Goal: Information Seeking & Learning: Find specific fact

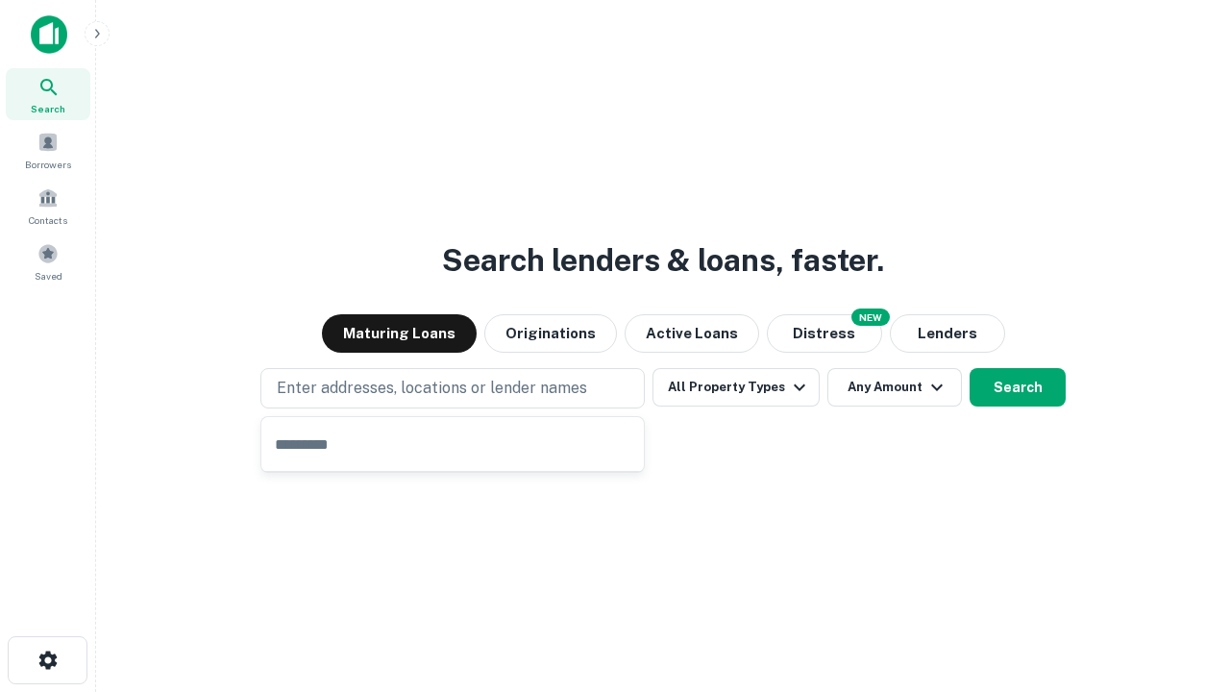
type input "**********"
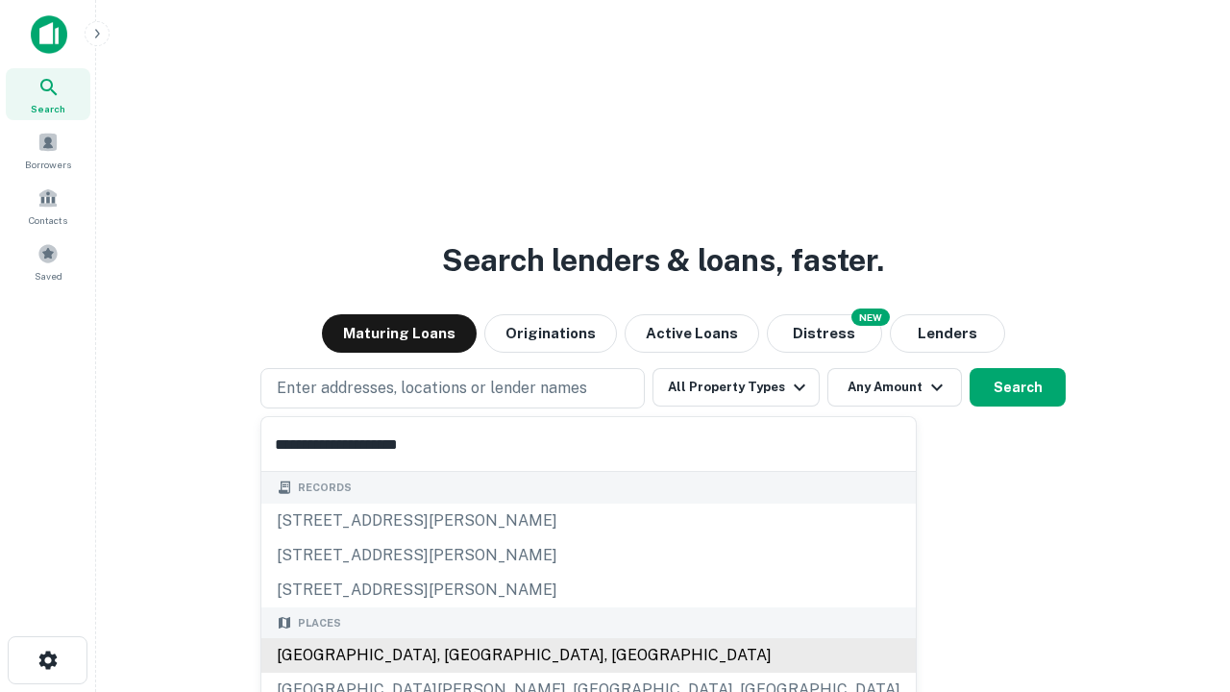
click at [459, 655] on div "[GEOGRAPHIC_DATA], [GEOGRAPHIC_DATA], [GEOGRAPHIC_DATA]" at bounding box center [588, 655] width 654 height 35
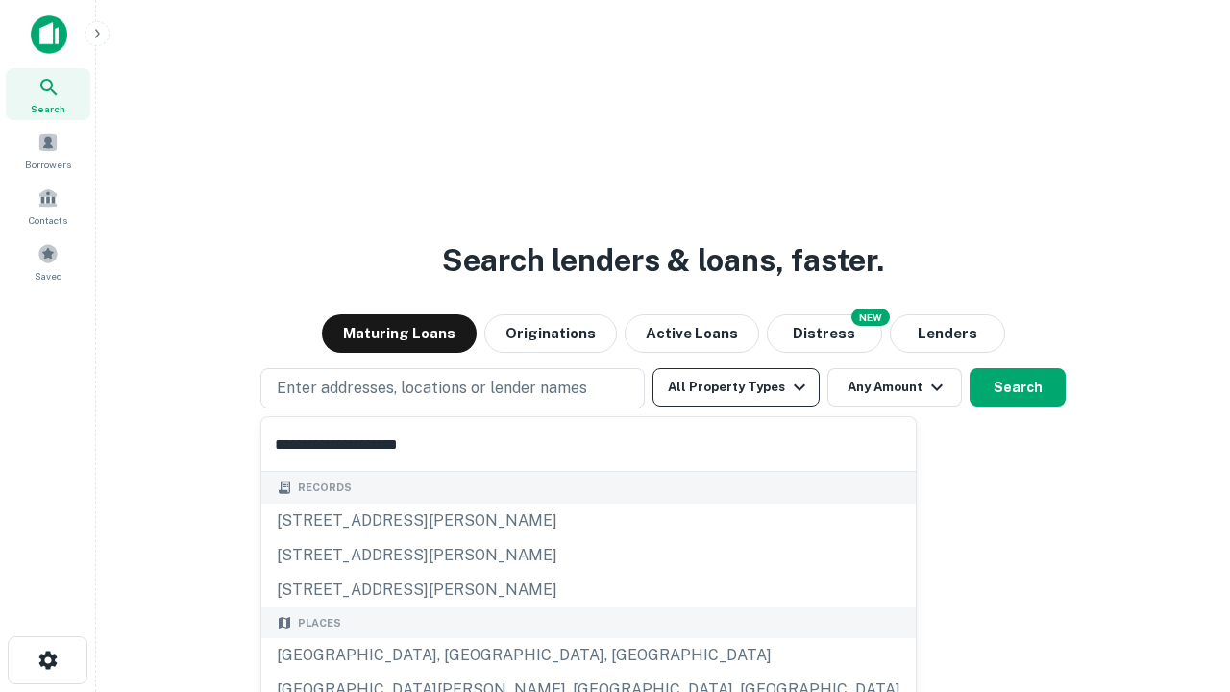
click at [736, 387] on button "All Property Types" at bounding box center [735, 387] width 167 height 38
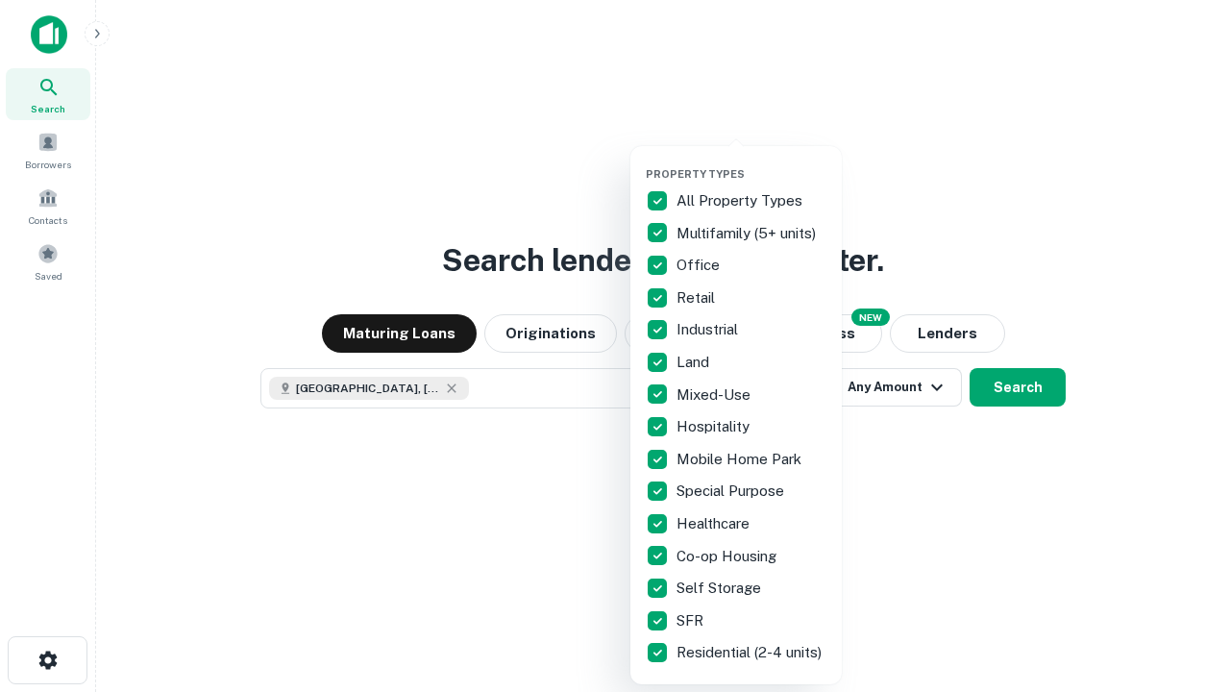
click at [751, 161] on button "button" at bounding box center [751, 161] width 211 height 1
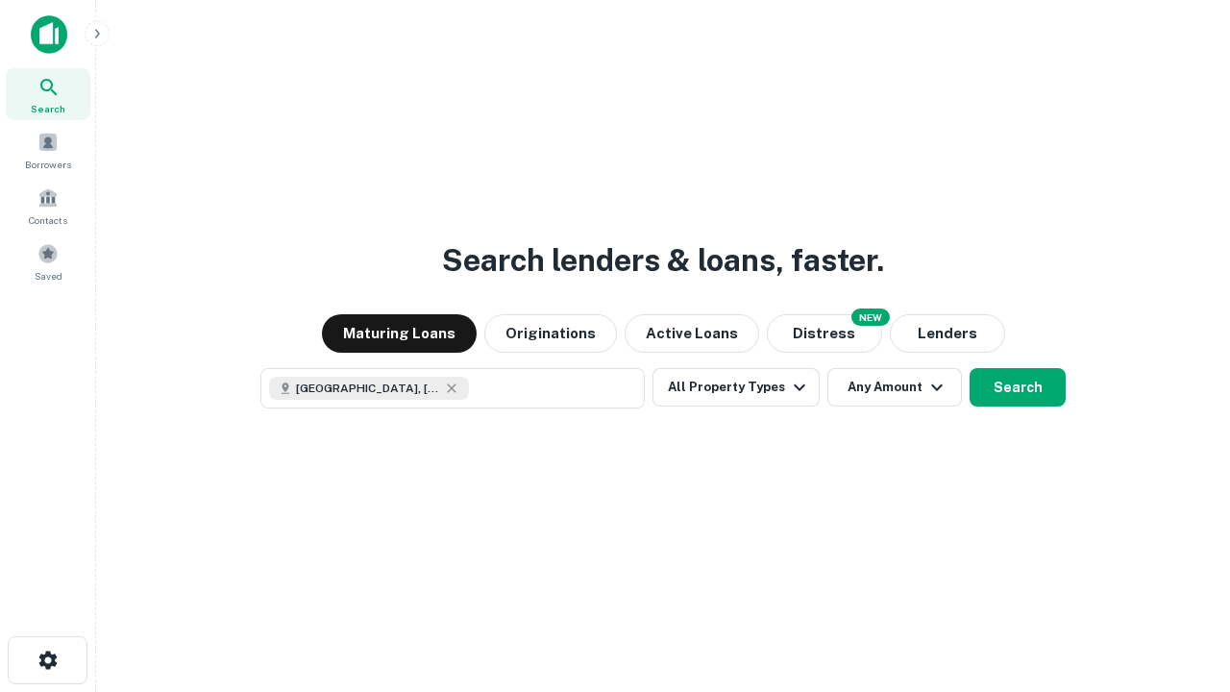
scroll to position [31, 0]
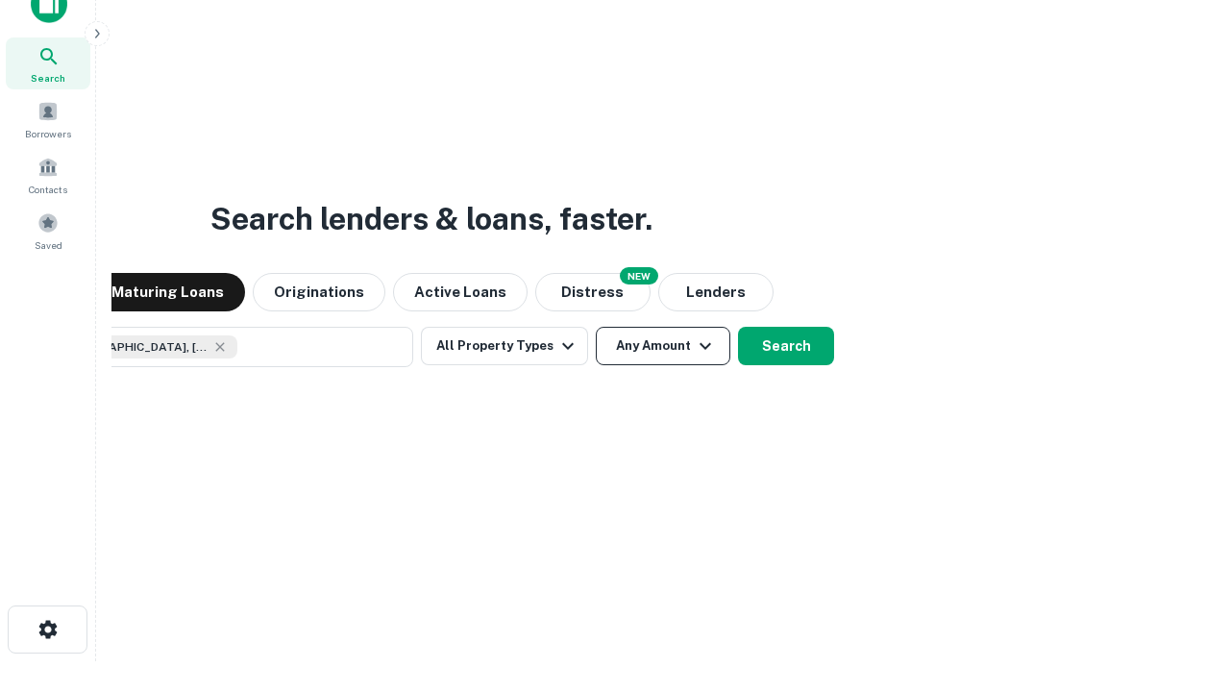
click at [596, 327] on button "Any Amount" at bounding box center [663, 346] width 134 height 38
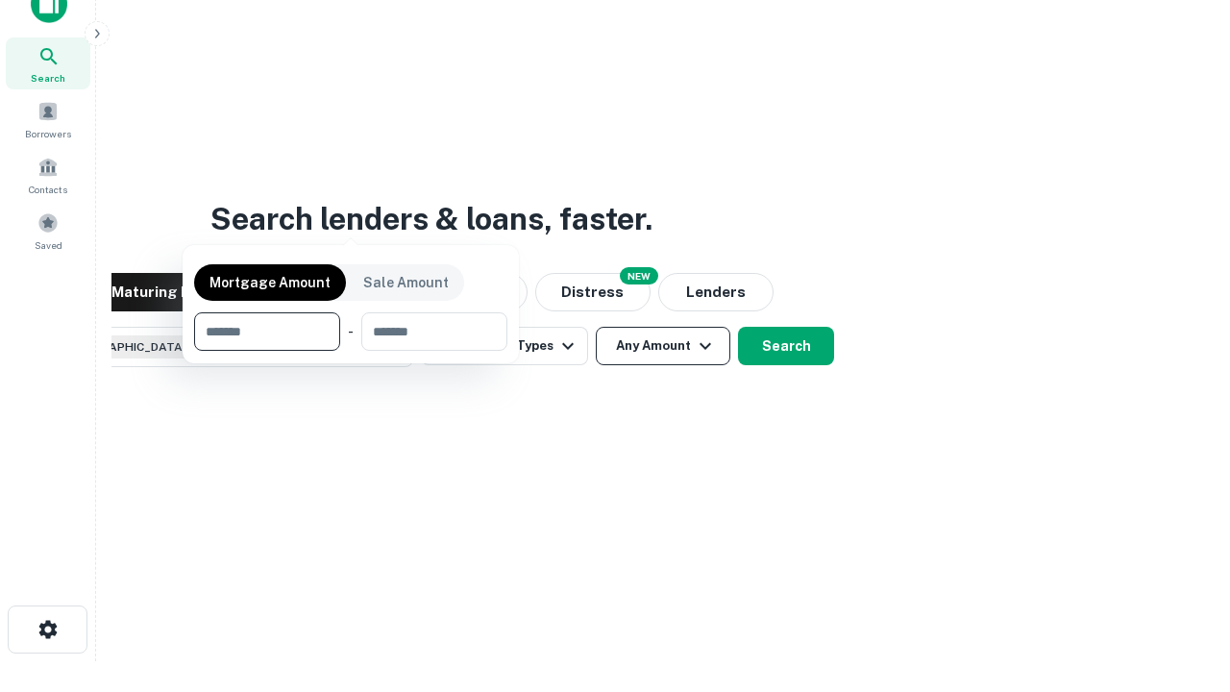
scroll to position [138, 544]
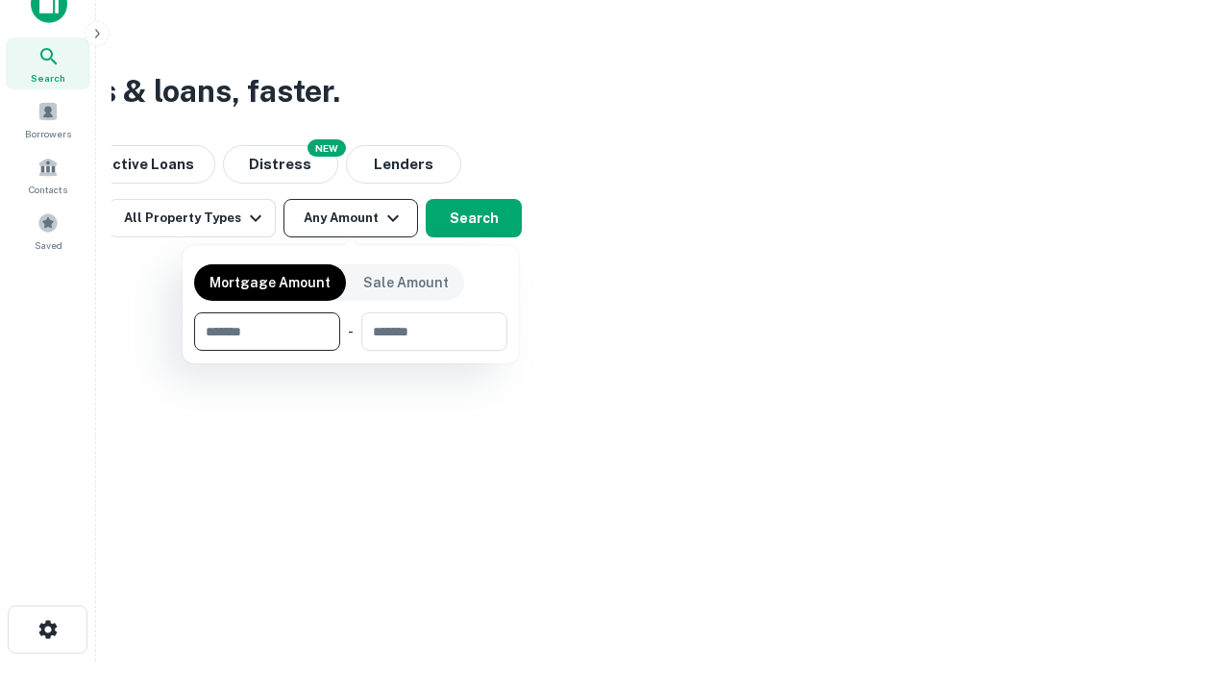
type input "*******"
click at [351, 351] on button "button" at bounding box center [350, 351] width 313 height 1
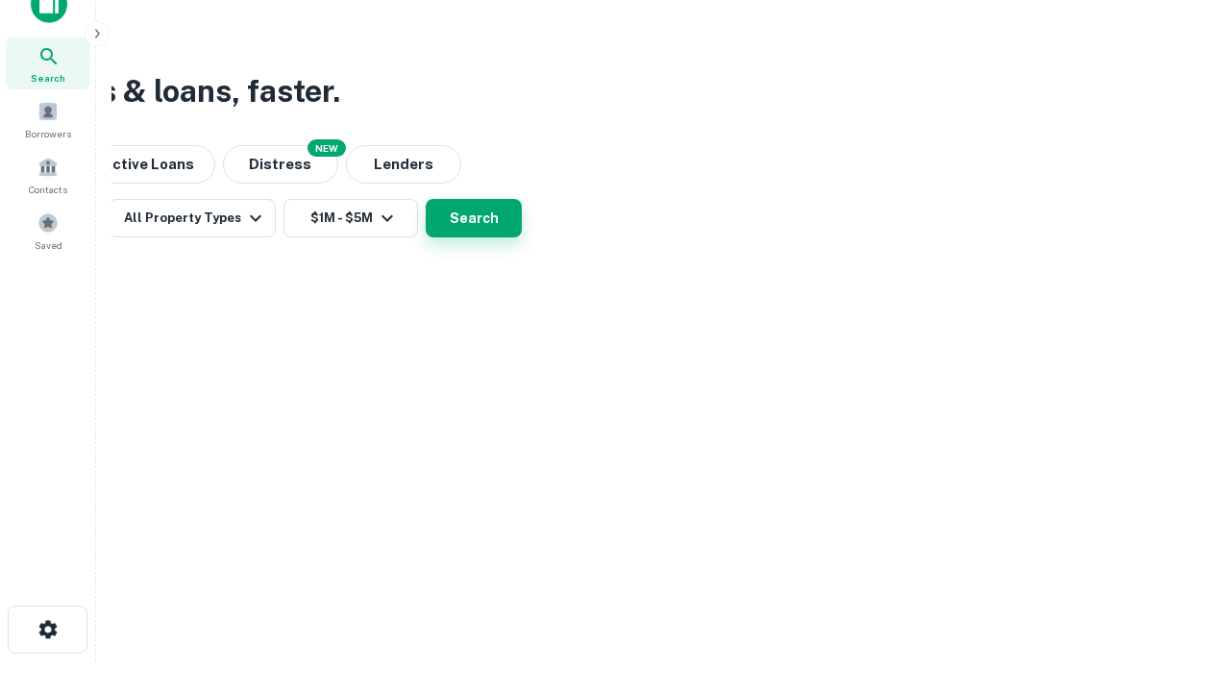
click at [522, 237] on button "Search" at bounding box center [474, 218] width 96 height 38
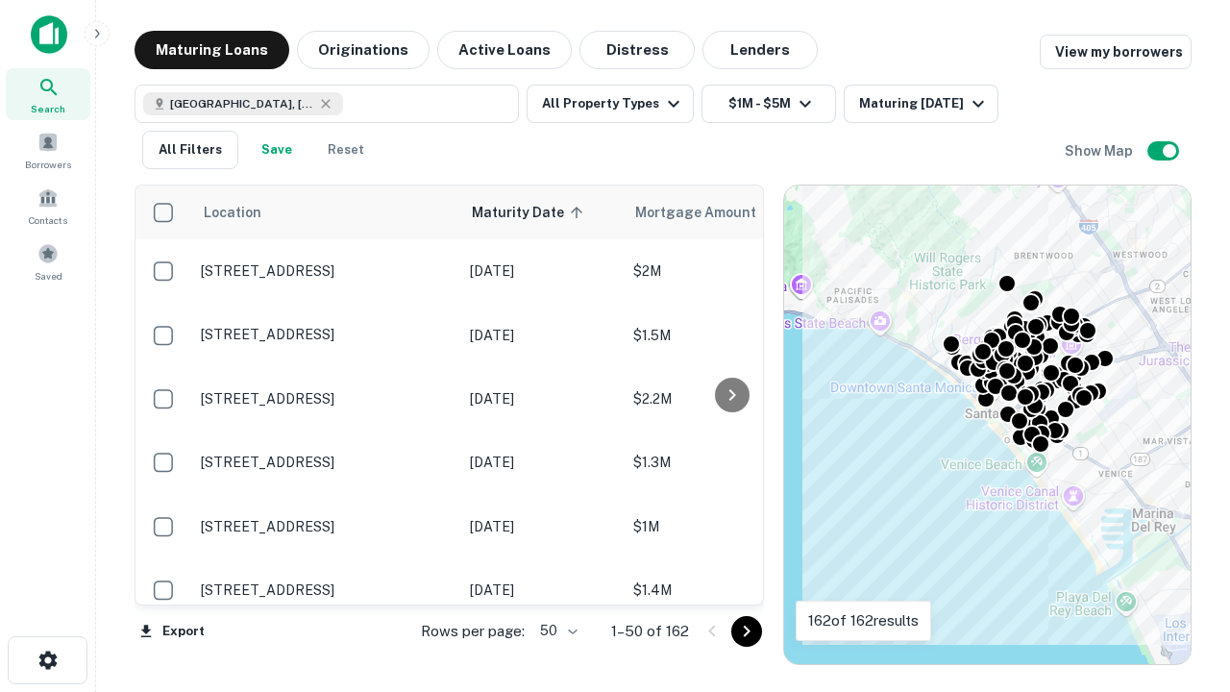
click at [555, 630] on body "Search Borrowers Contacts Saved Maturing Loans Originations Active Loans Distre…" at bounding box center [615, 346] width 1230 height 692
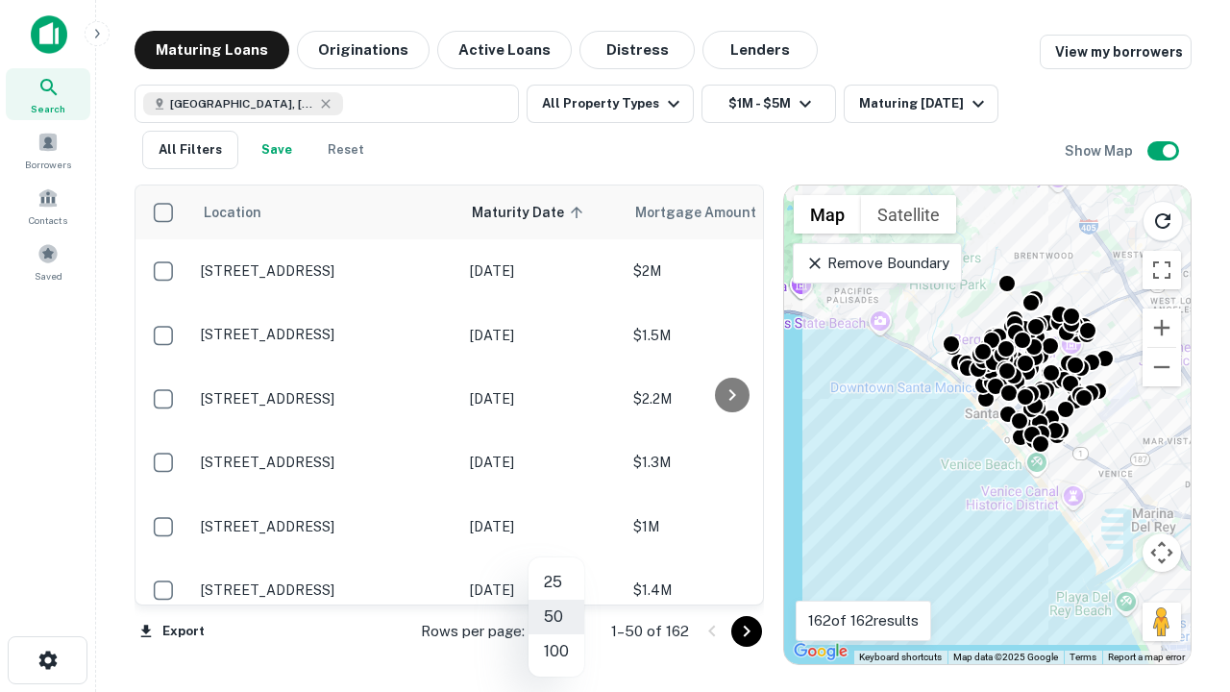
click at [556, 582] on li "25" at bounding box center [556, 582] width 56 height 35
